Goal: Navigation & Orientation: Go to known website

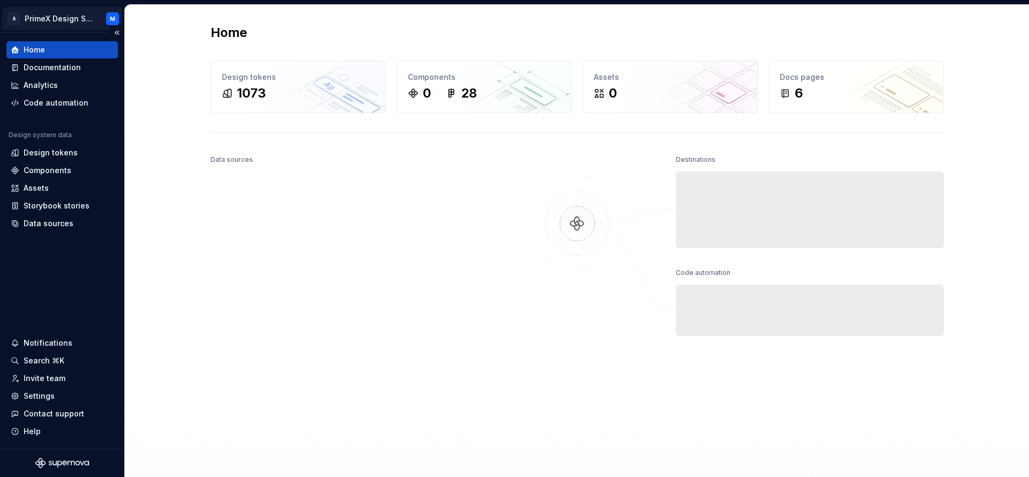
click at [111, 23] on html "A PrimeX Design System M Home Documentation Analytics Code automation Design sy…" at bounding box center [514, 238] width 1029 height 477
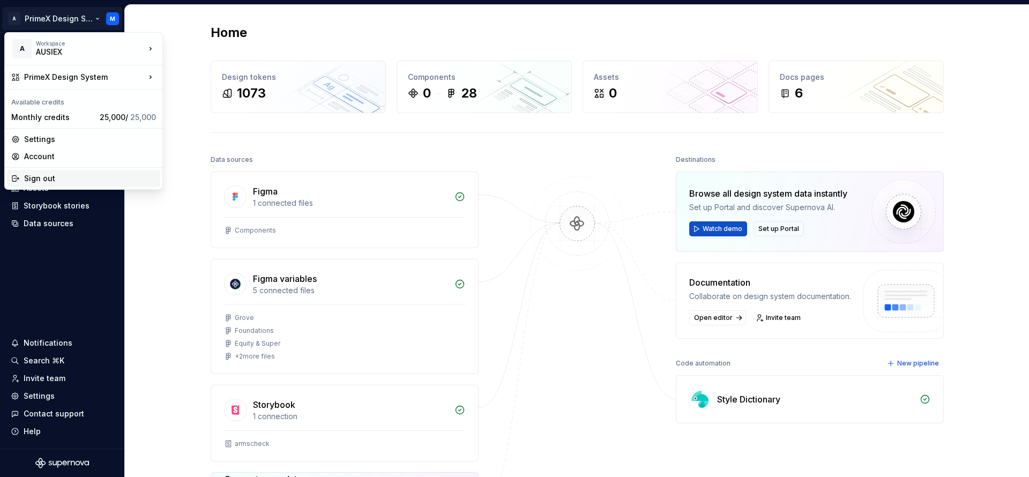
click at [45, 182] on div "Sign out" at bounding box center [90, 178] width 132 height 11
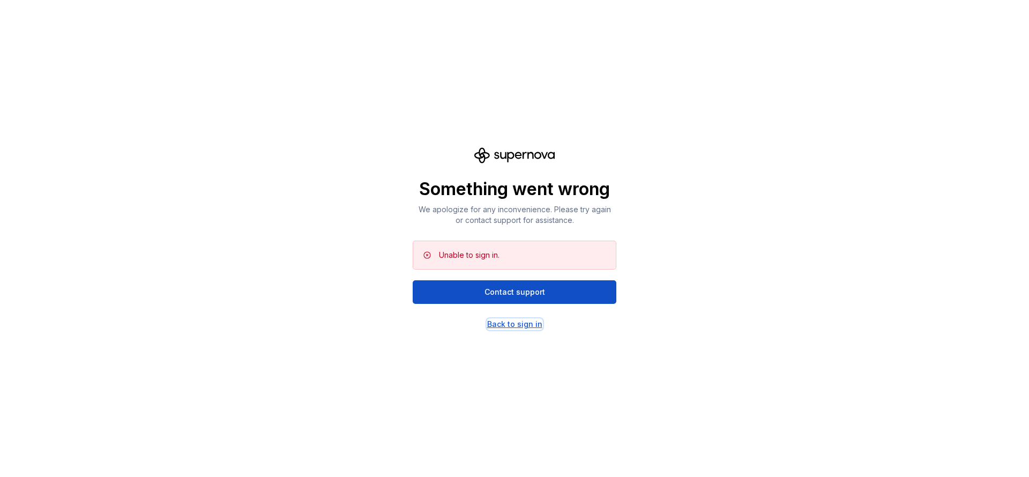
click at [524, 324] on div "Back to sign in" at bounding box center [514, 324] width 55 height 11
